Goal: Information Seeking & Learning: Find specific fact

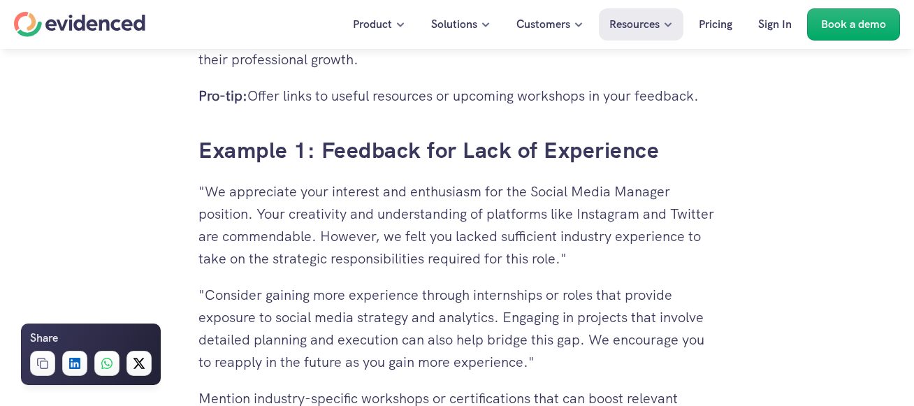
scroll to position [3082, 0]
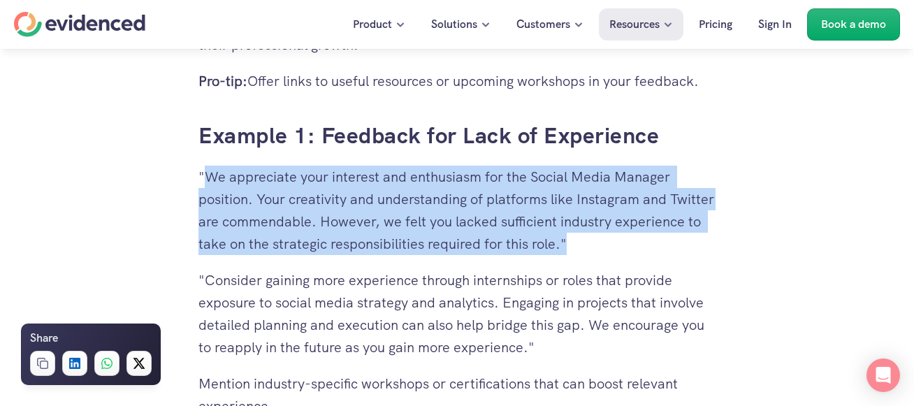
drag, startPoint x: 660, startPoint y: 243, endPoint x: 207, endPoint y: 185, distance: 456.5
click at [207, 185] on p ""We appreciate your interest and enthusiasm for the Social Media Manager positi…" at bounding box center [456, 210] width 517 height 89
copy p "We appreciate your interest and enthusiasm for the Social Media Manager positio…"
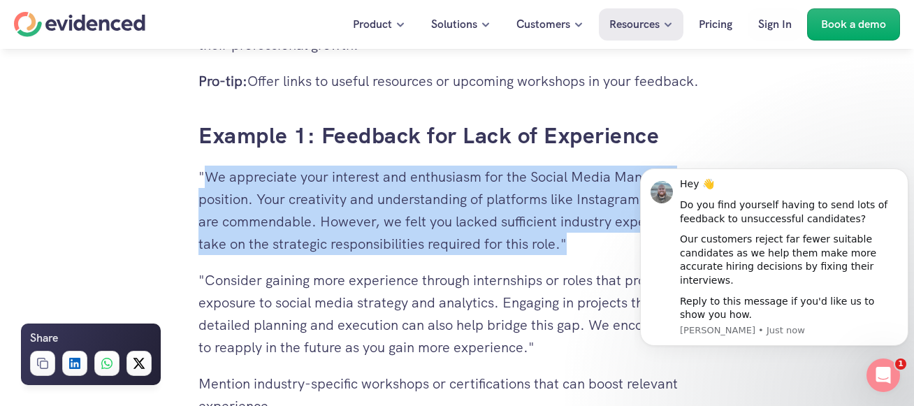
scroll to position [0, 0]
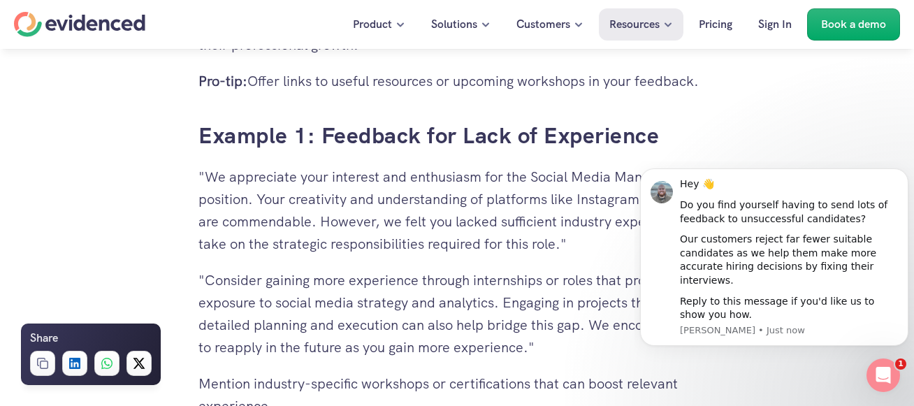
click at [728, 117] on div "Need a hand? Try our feedback generator 👀 You've spent hours reviewing resumes,…" at bounding box center [457, 27] width 545 height 5480
click at [903, 177] on icon "Dismiss notification" at bounding box center [905, 173] width 8 height 8
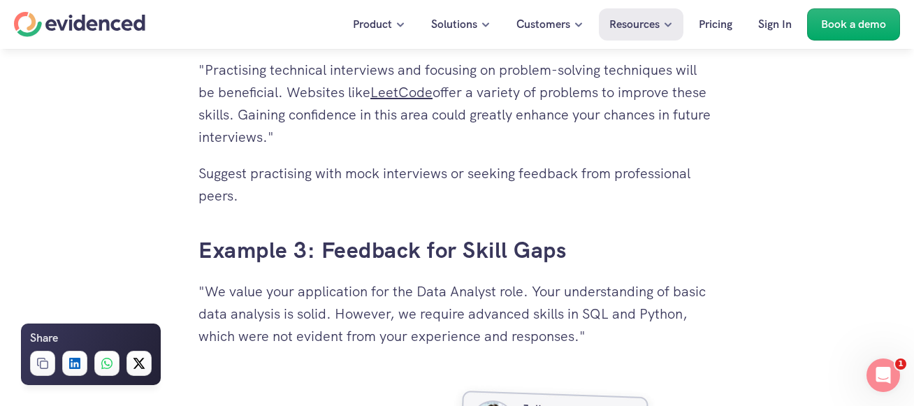
scroll to position [3762, 0]
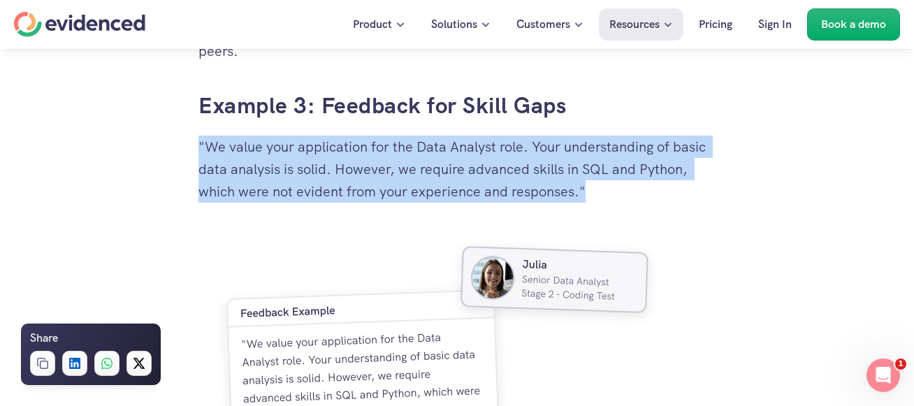
drag, startPoint x: 588, startPoint y: 193, endPoint x: 200, endPoint y: 156, distance: 390.4
click at [200, 156] on p ""We value your application for the Data Analyst role. Your understanding of bas…" at bounding box center [456, 169] width 517 height 67
copy p ""We value your application for the Data Analyst role. Your understanding of bas…"
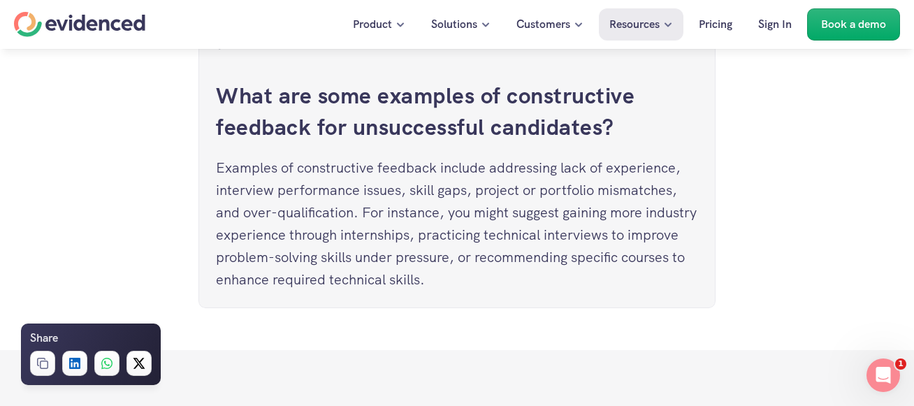
scroll to position [6540, 0]
